Goal: Communication & Community: Answer question/provide support

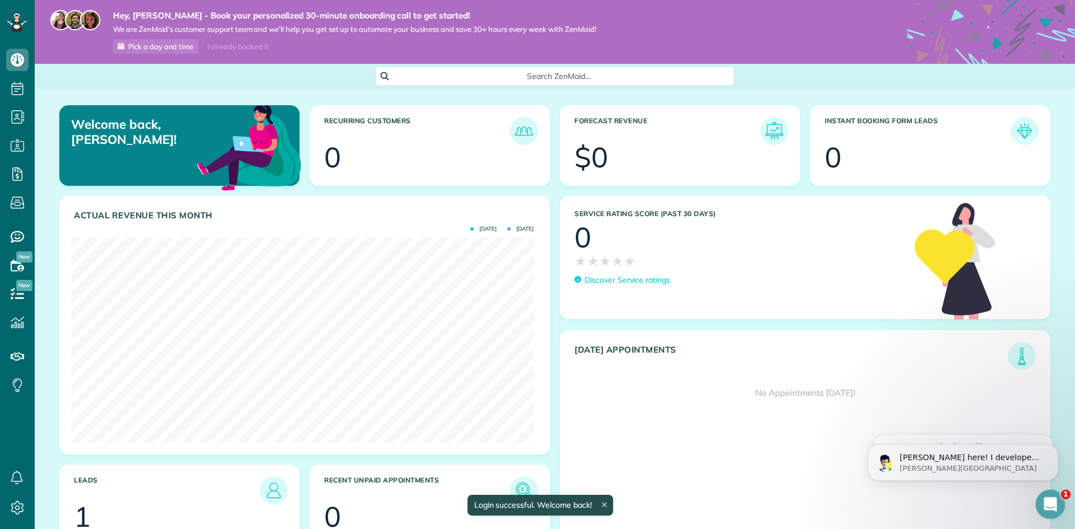
click at [1046, 508] on icon "Abrir Intercom Messenger" at bounding box center [1049, 503] width 18 height 18
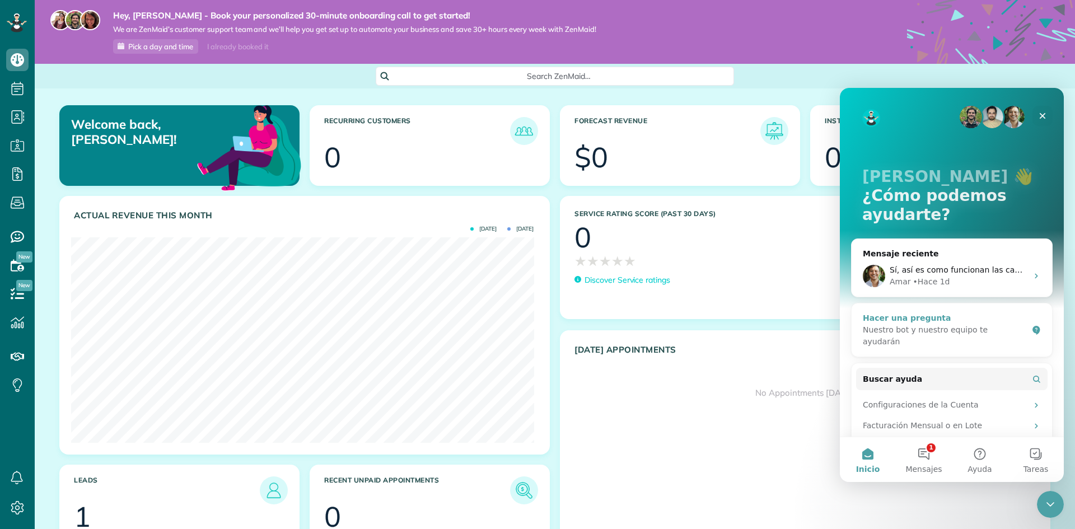
scroll to position [56, 0]
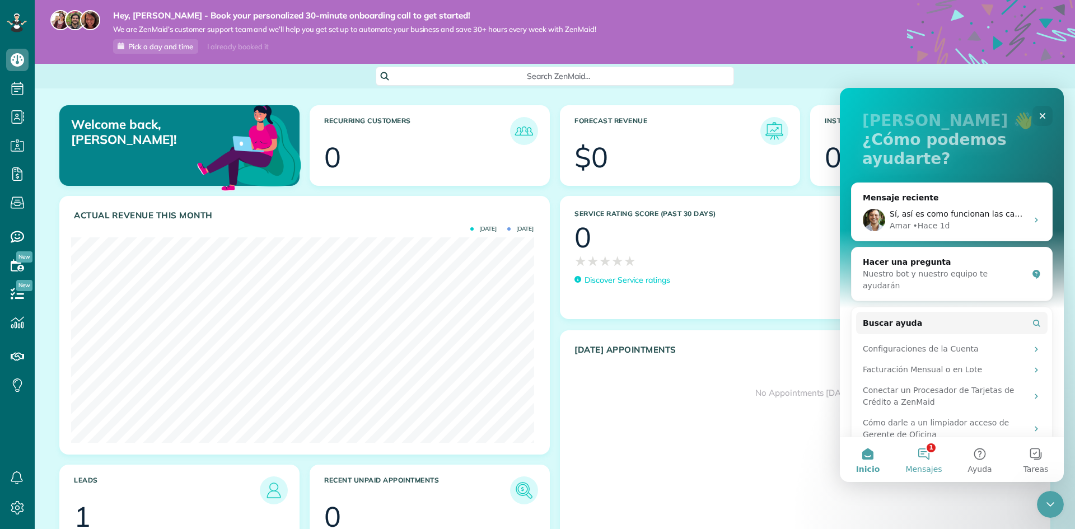
click at [924, 458] on button "1 Mensajes" at bounding box center [924, 459] width 56 height 45
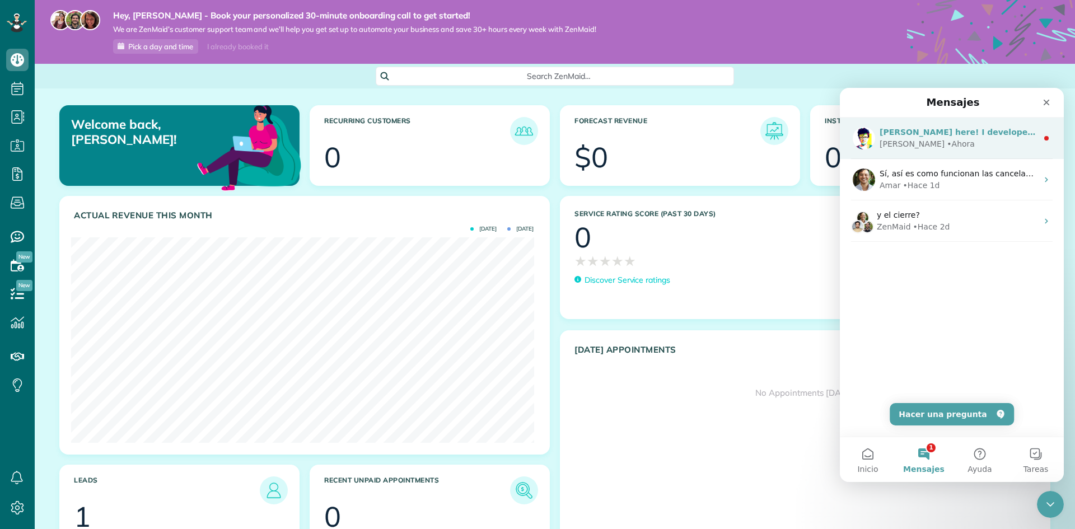
click at [905, 146] on div "[PERSON_NAME]" at bounding box center [912, 144] width 65 height 12
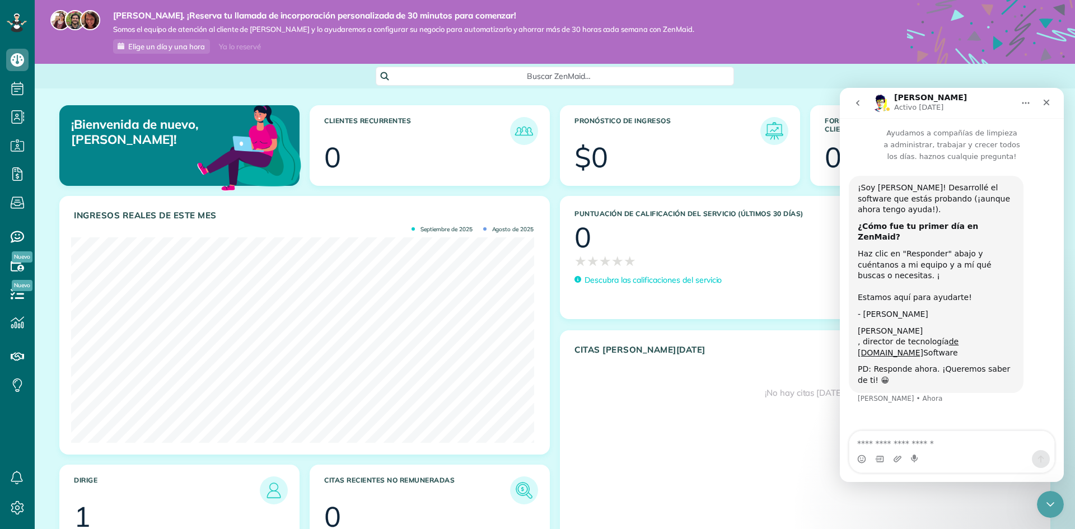
click at [863, 100] on button "volver" at bounding box center [857, 102] width 21 height 21
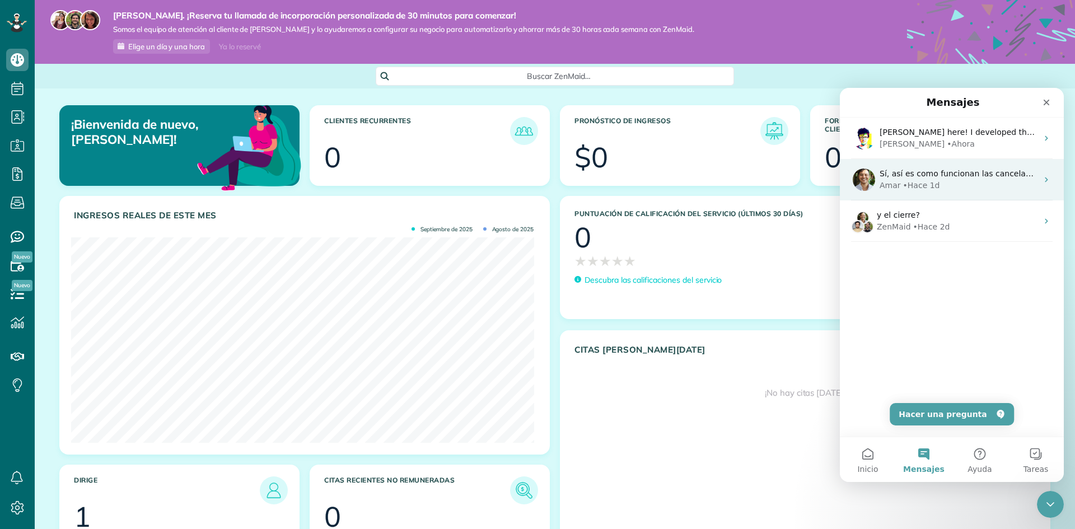
click at [902, 178] on span "Sí, así es como funcionan las cancelaciones." at bounding box center [967, 173] width 174 height 9
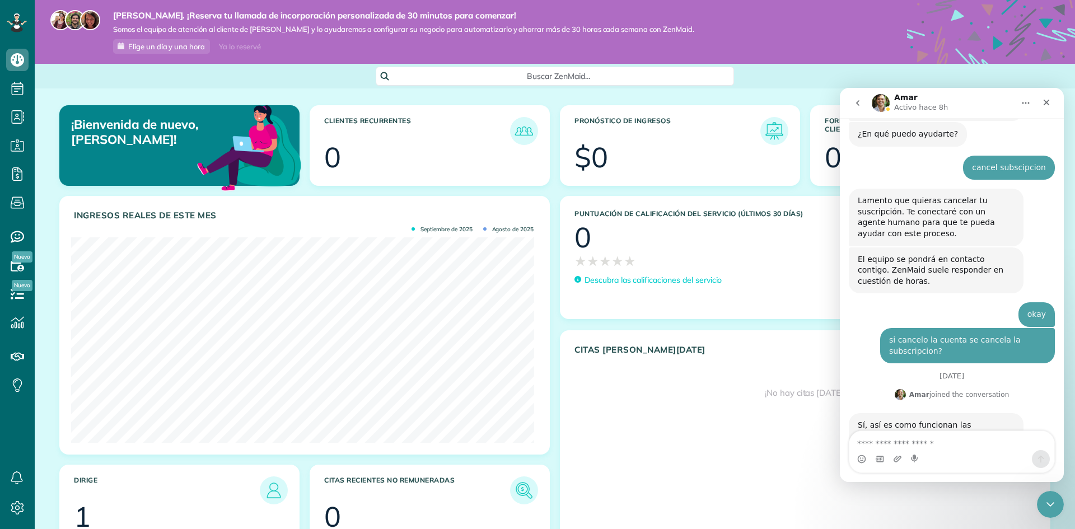
scroll to position [87, 0]
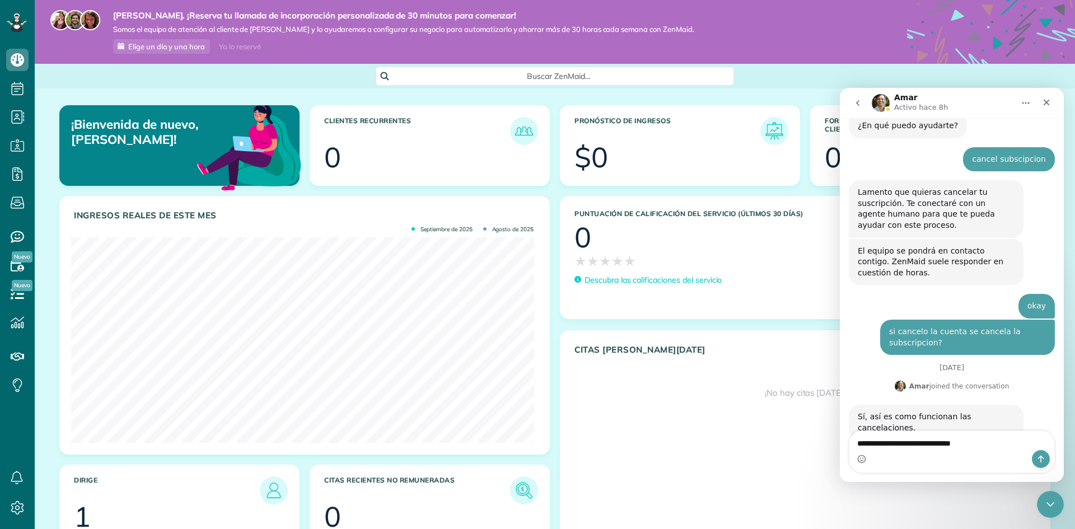
type textarea "**********"
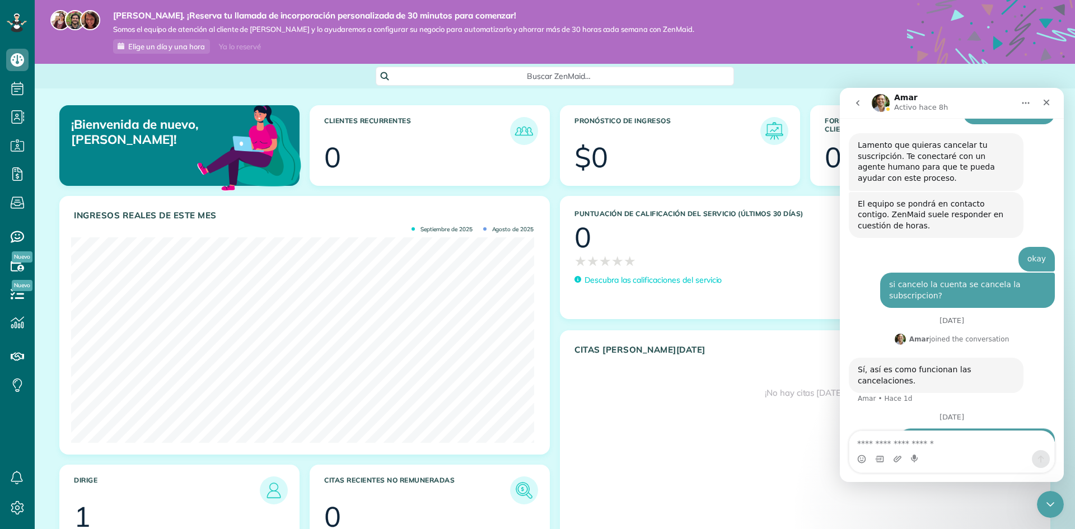
scroll to position [136, 0]
click at [856, 106] on icon "go back" at bounding box center [858, 103] width 9 height 9
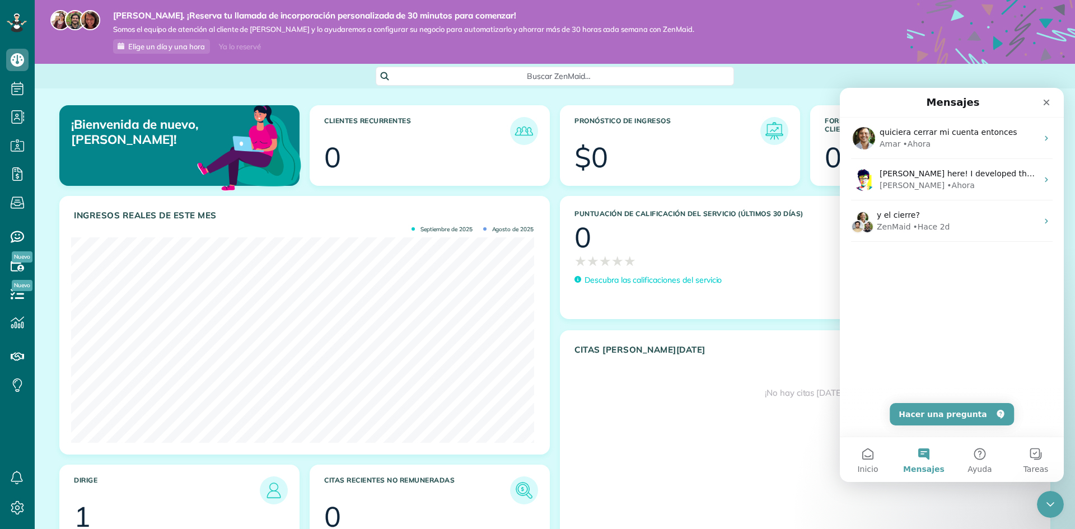
scroll to position [0, 0]
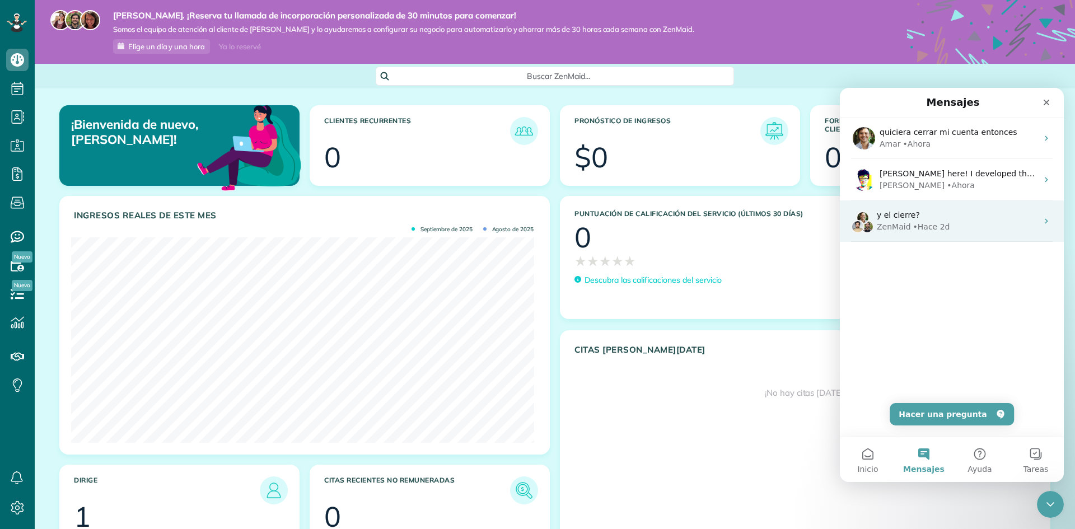
click at [914, 229] on div "• Hace 2d" at bounding box center [932, 227] width 37 height 12
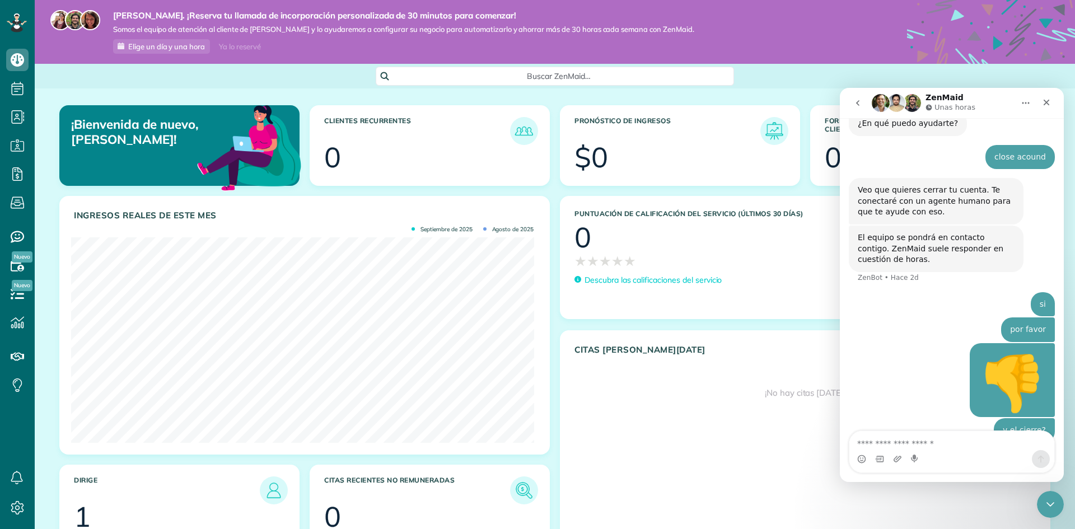
scroll to position [103, 0]
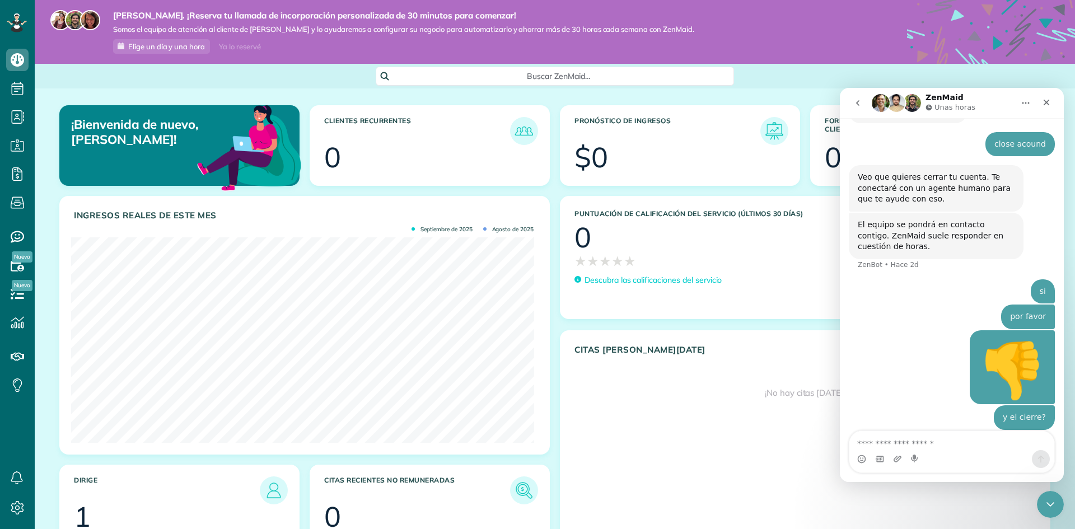
click at [861, 100] on icon "go back" at bounding box center [858, 103] width 9 height 9
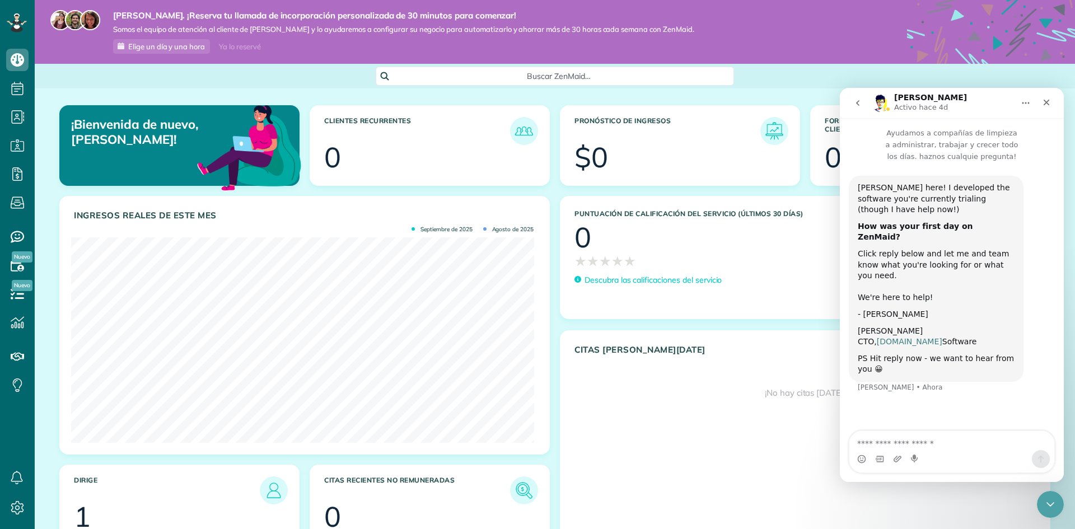
click at [897, 337] on link "[DOMAIN_NAME]" at bounding box center [910, 341] width 66 height 9
